Goal: Navigation & Orientation: Find specific page/section

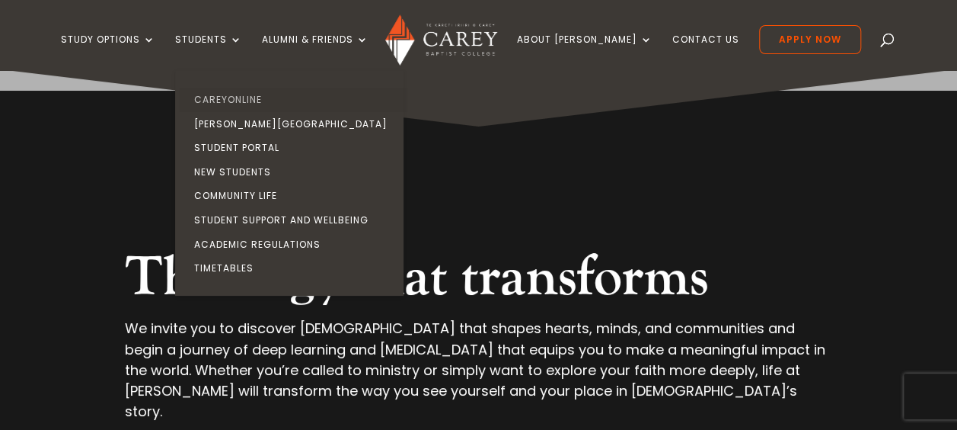
click at [260, 97] on link "CareyOnline" at bounding box center [293, 100] width 228 height 24
click at [252, 97] on link "CareyOnline" at bounding box center [293, 100] width 228 height 24
click at [258, 93] on link "CareyOnline" at bounding box center [293, 100] width 228 height 24
